Goal: Task Accomplishment & Management: Use online tool/utility

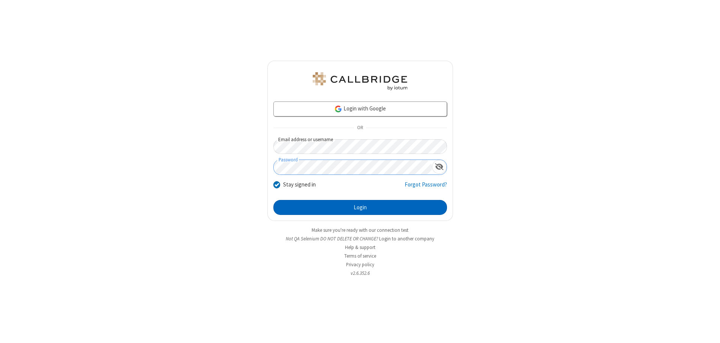
click at [360, 208] on button "Login" at bounding box center [360, 207] width 174 height 15
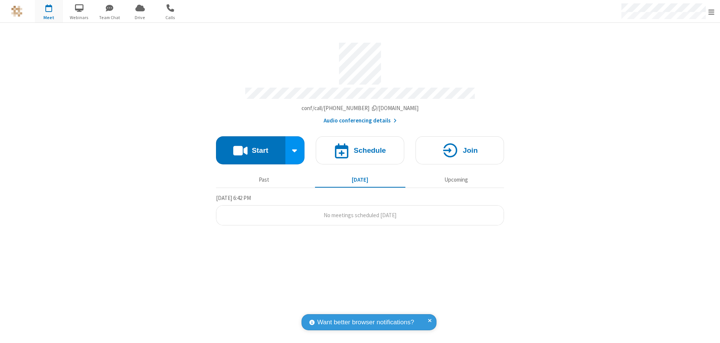
click at [250, 147] on button "Start" at bounding box center [250, 150] width 69 height 28
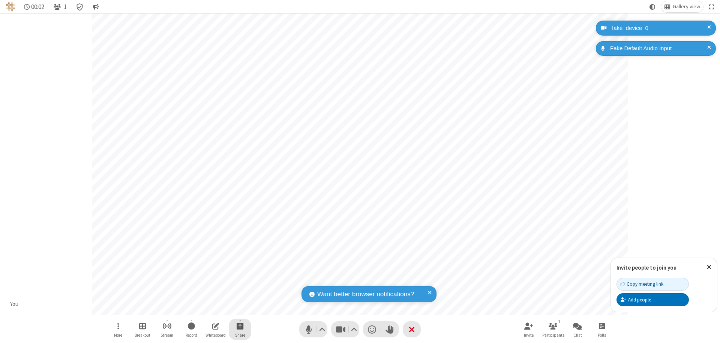
click at [240, 326] on span "Start sharing" at bounding box center [240, 326] width 7 height 9
click at [240, 280] on span "Share additional camera" at bounding box center [244, 282] width 55 height 6
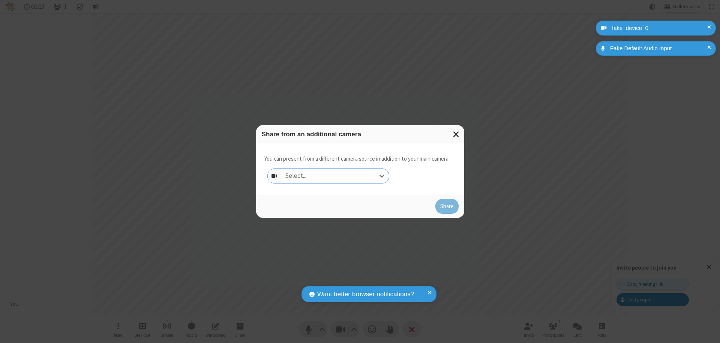
click at [335, 176] on div "Select..." at bounding box center [335, 176] width 108 height 14
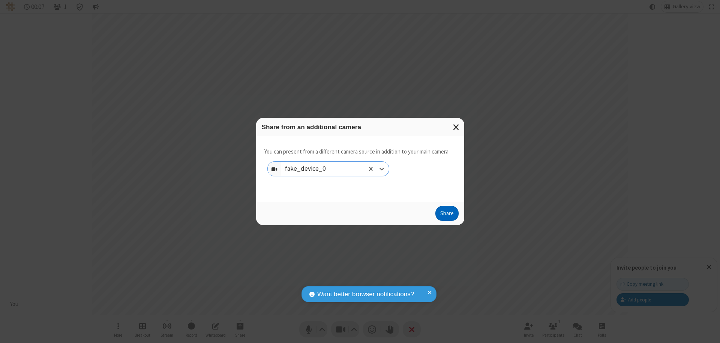
click at [446, 215] on button "Share" at bounding box center [446, 213] width 23 height 15
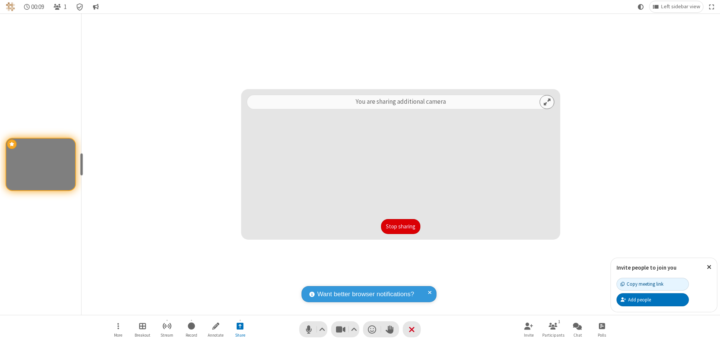
click at [400, 227] on button "Stop sharing" at bounding box center [400, 226] width 39 height 15
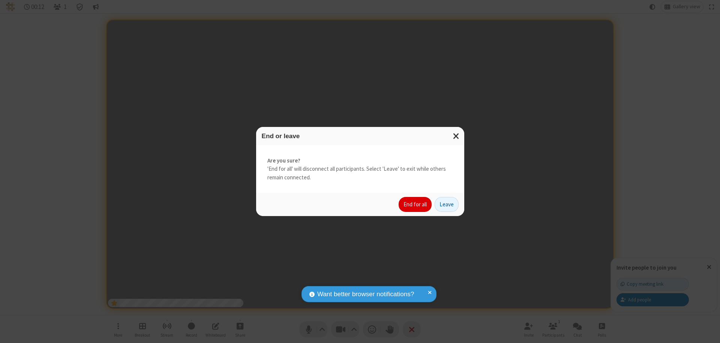
click at [415, 205] on button "End for all" at bounding box center [414, 204] width 33 height 15
